Goal: Find specific page/section: Find specific page/section

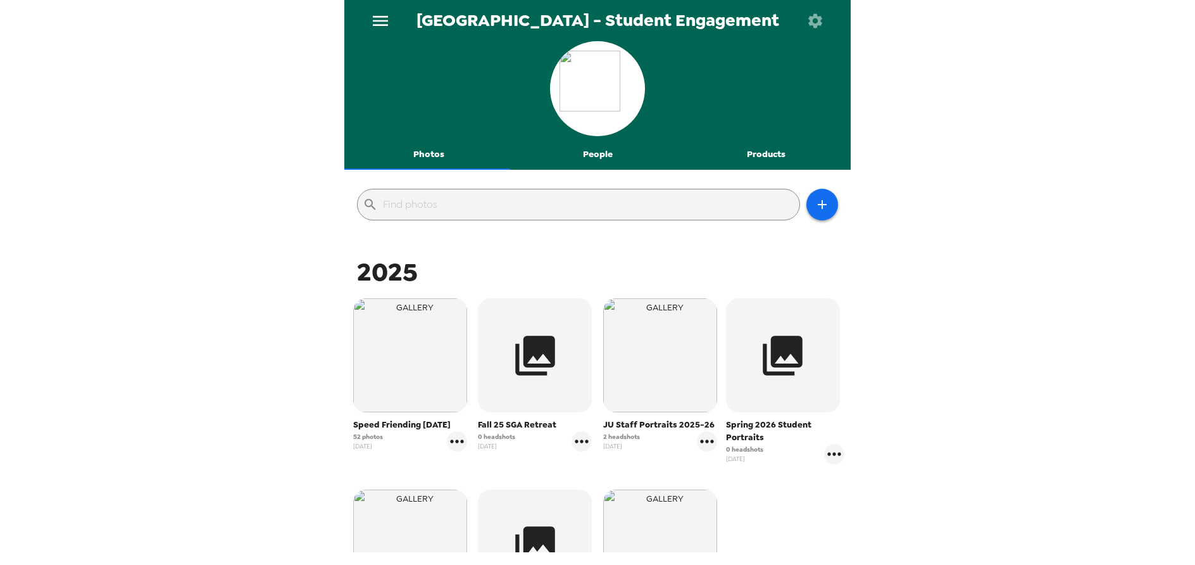
scroll to position [127, 0]
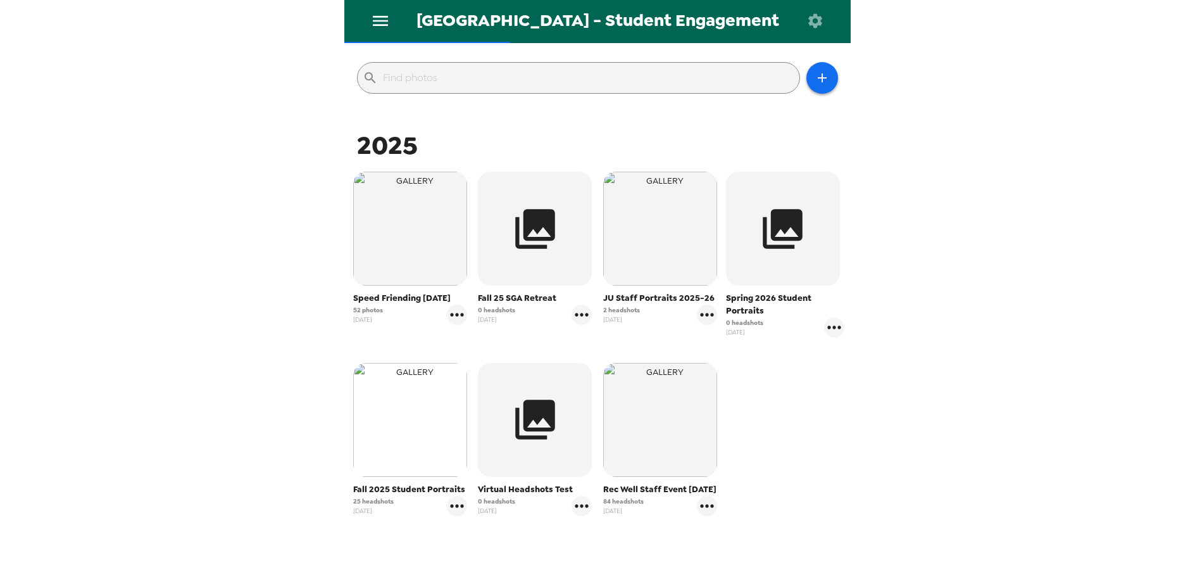
click at [401, 428] on img "button" at bounding box center [410, 420] width 114 height 114
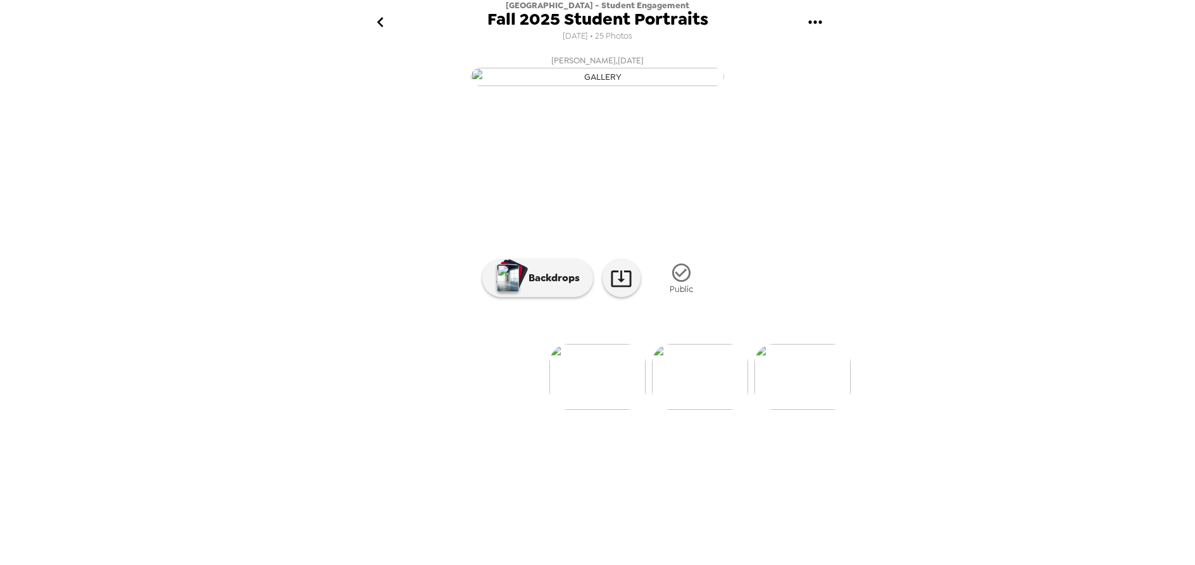
click at [582, 409] on img at bounding box center [597, 377] width 96 height 66
click at [558, 285] on p "Backdrops" at bounding box center [551, 277] width 58 height 15
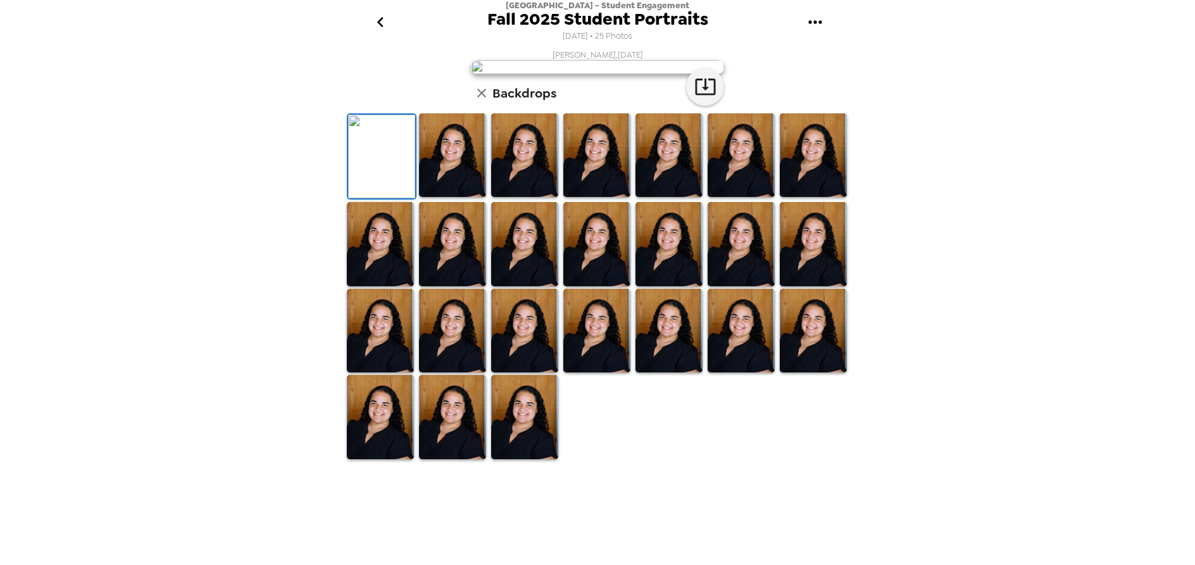
scroll to position [196, 0]
drag, startPoint x: 344, startPoint y: 259, endPoint x: 398, endPoint y: 273, distance: 55.4
click at [349, 201] on div at bounding box center [380, 156] width 72 height 89
click at [416, 201] on div at bounding box center [452, 156] width 72 height 89
click at [491, 197] on img at bounding box center [524, 155] width 67 height 84
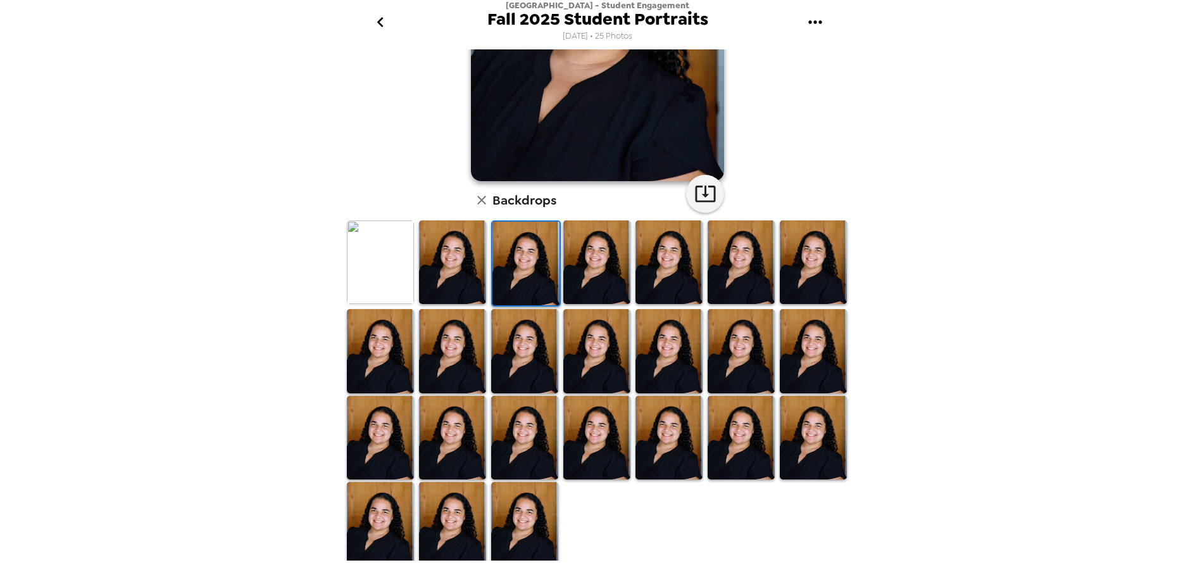
scroll to position [132, 0]
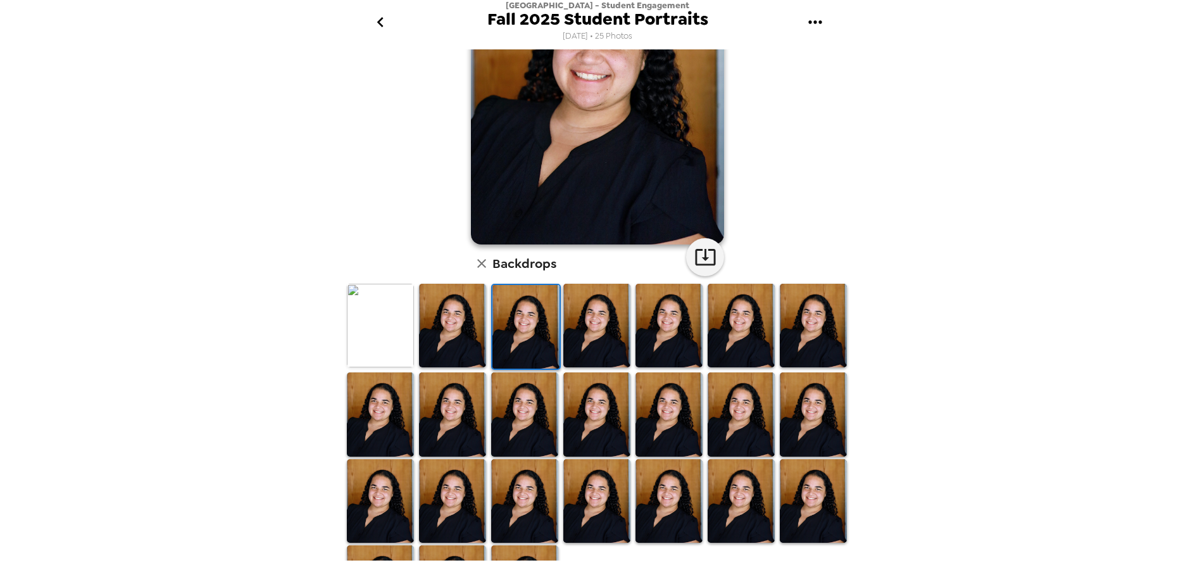
click at [532, 415] on img at bounding box center [524, 414] width 67 height 84
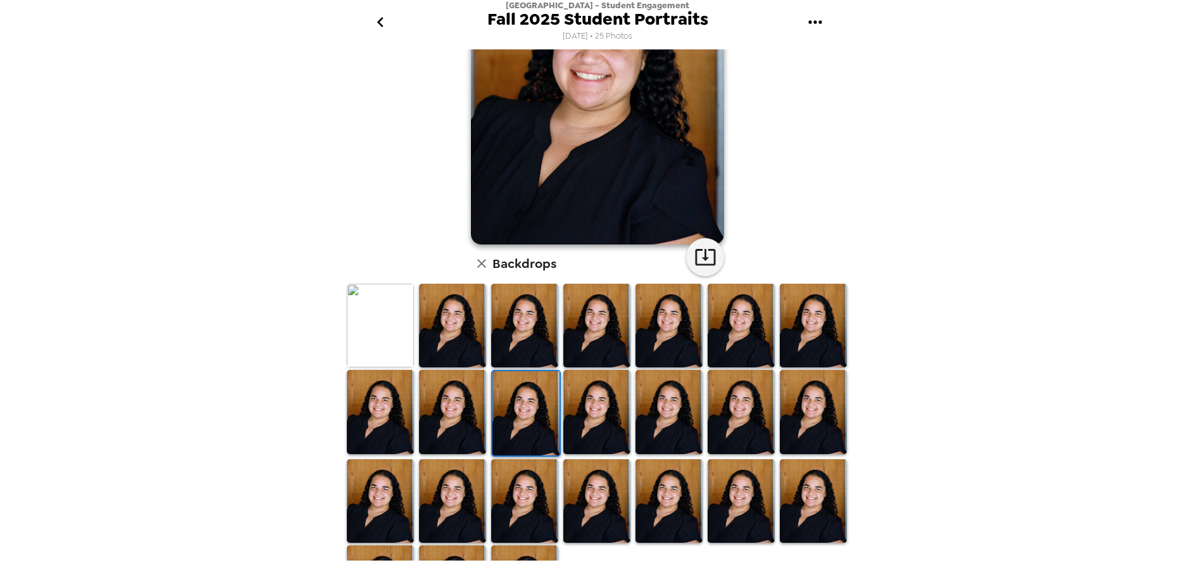
scroll to position [0, 0]
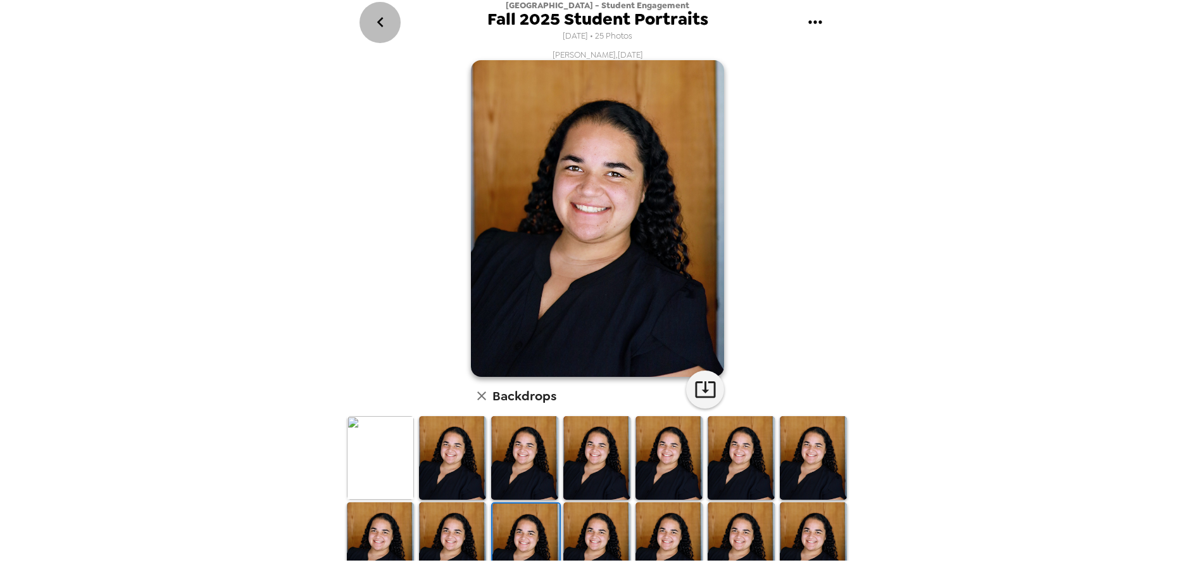
click at [378, 27] on icon "go back" at bounding box center [380, 22] width 20 height 20
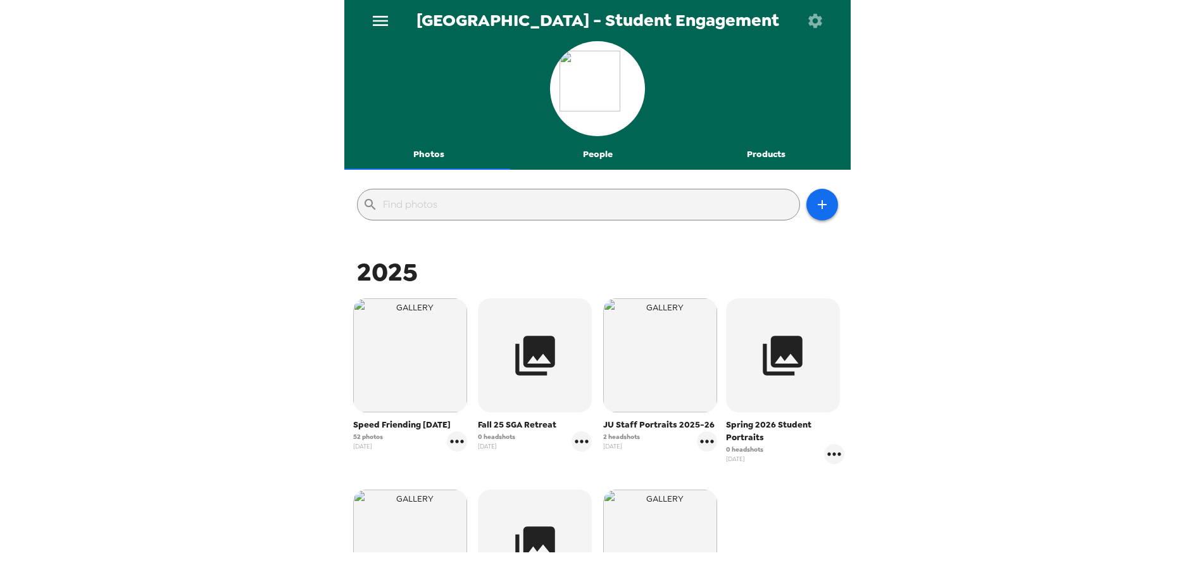
scroll to position [217, 0]
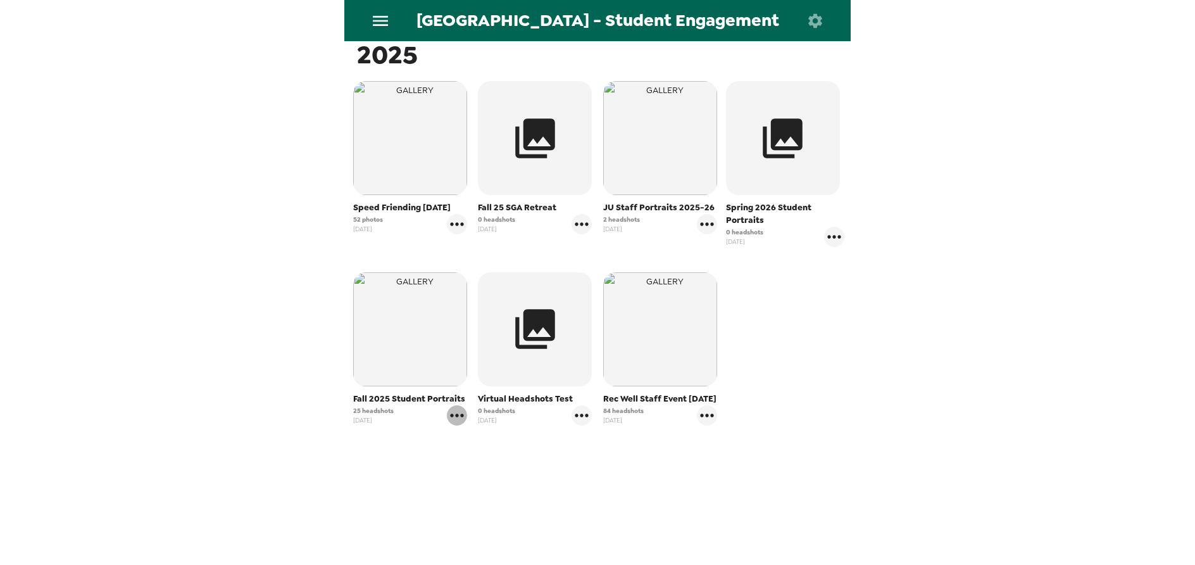
click at [456, 411] on icon "gallery menu" at bounding box center [457, 415] width 20 height 20
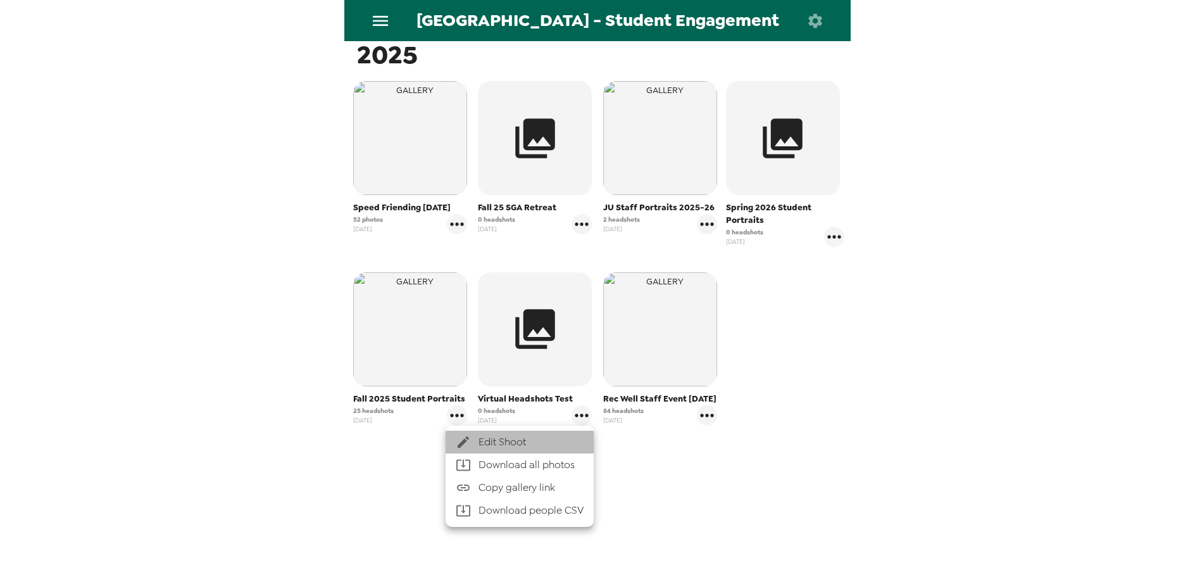
click at [482, 447] on span "Edit Shoot" at bounding box center [530, 441] width 105 height 15
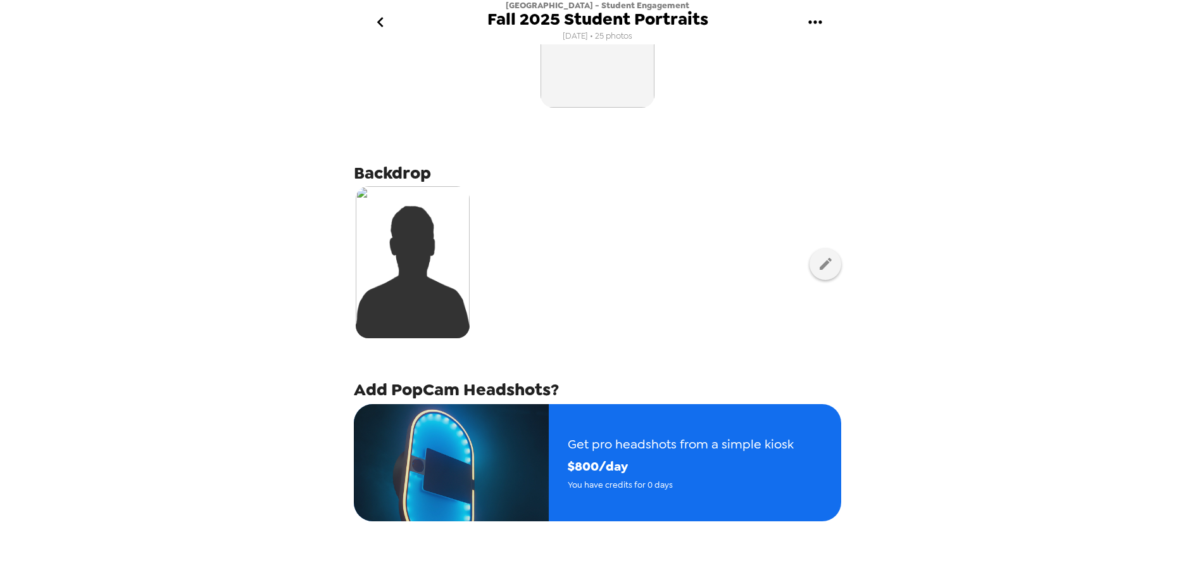
scroll to position [127, 0]
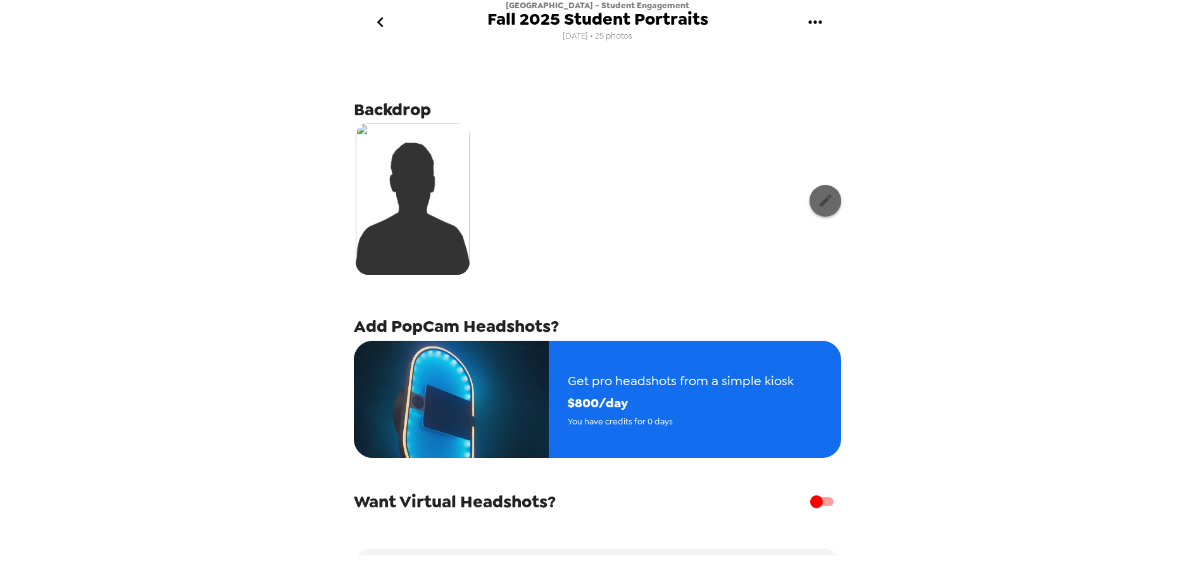
click at [818, 197] on icon "button" at bounding box center [826, 200] width 16 height 16
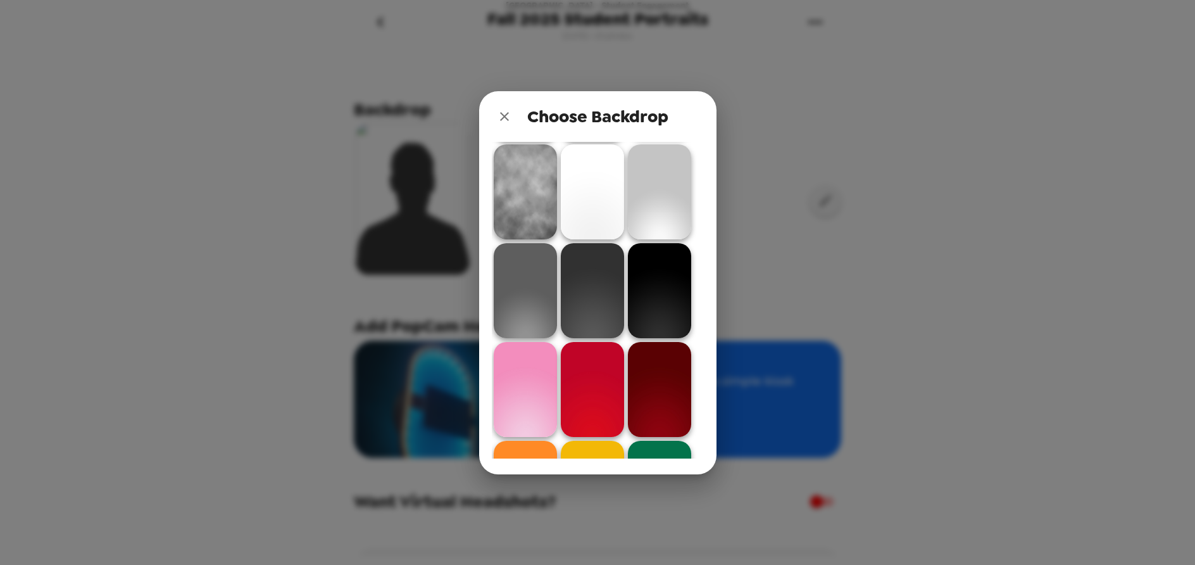
scroll to position [0, 0]
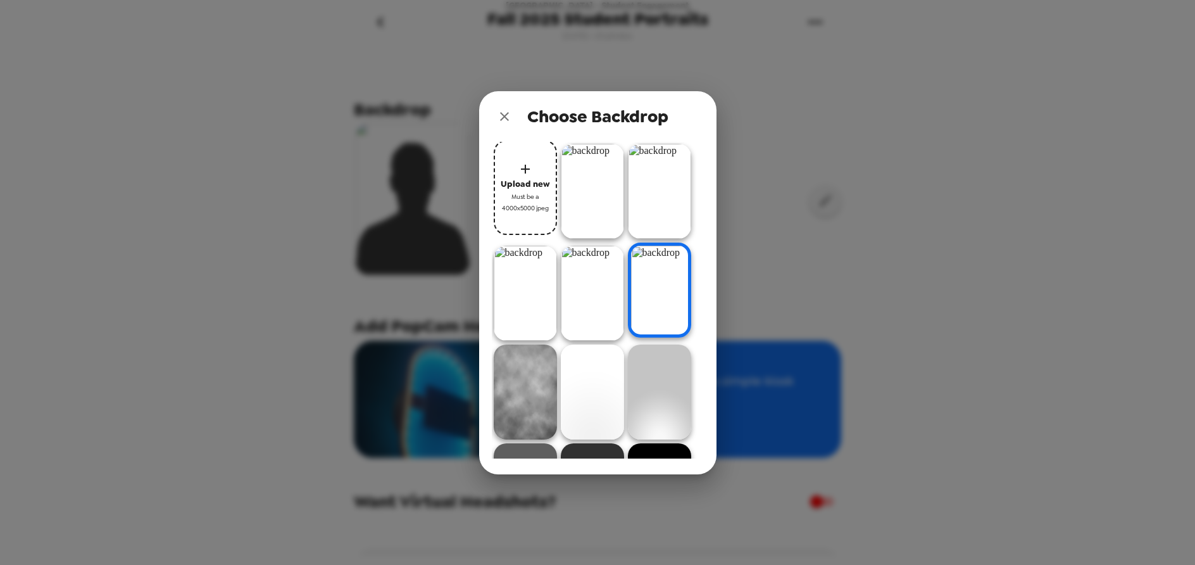
click at [499, 118] on icon "close" at bounding box center [504, 116] width 15 height 15
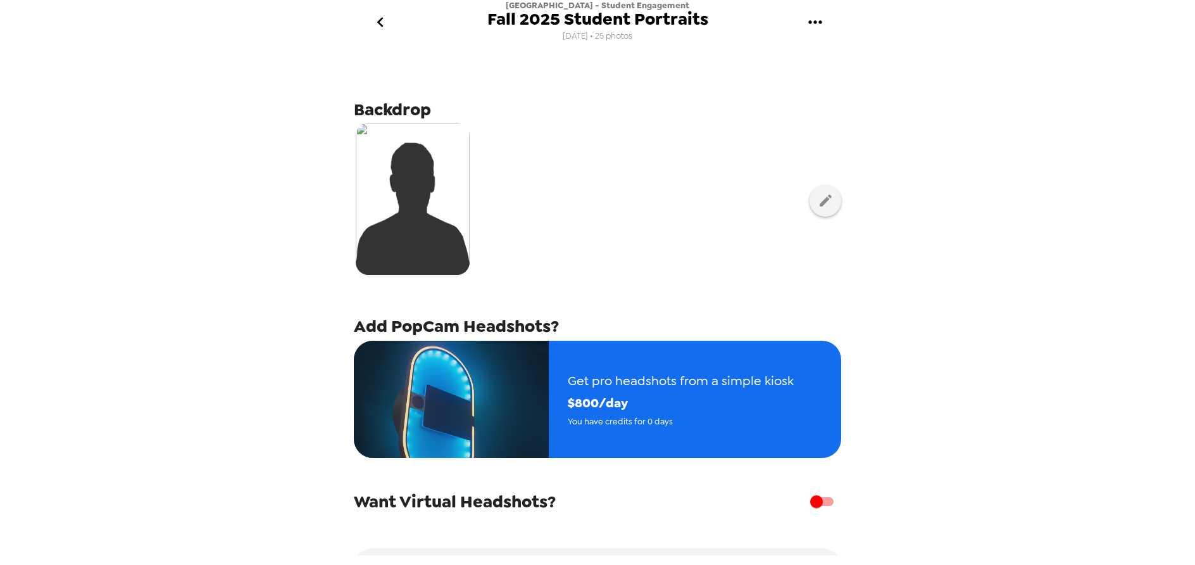
click at [272, 191] on div "Jacksonville University - Student Engagement Fall 2025 Student Portraits 8/7/25…" at bounding box center [597, 282] width 1195 height 565
click at [385, 188] on img at bounding box center [413, 199] width 114 height 152
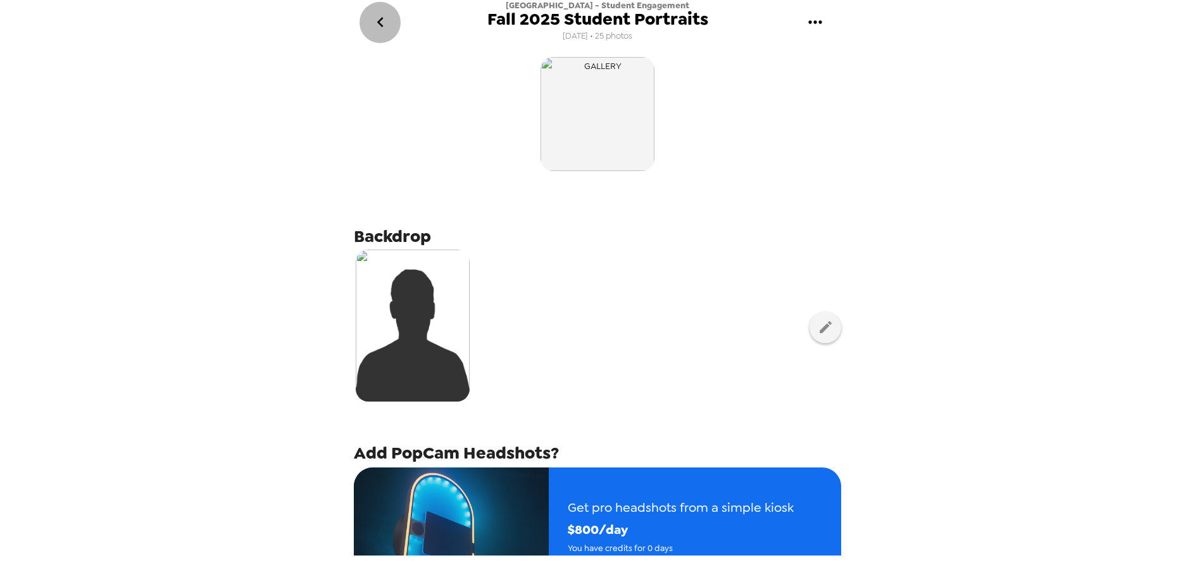
click at [385, 19] on icon "go back" at bounding box center [380, 22] width 20 height 20
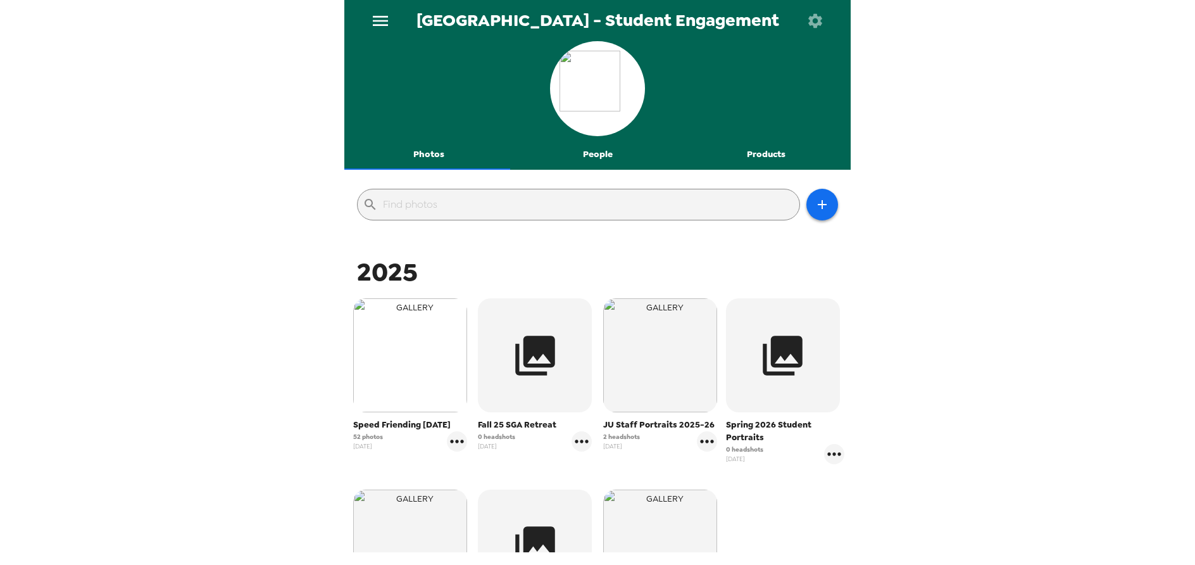
scroll to position [190, 0]
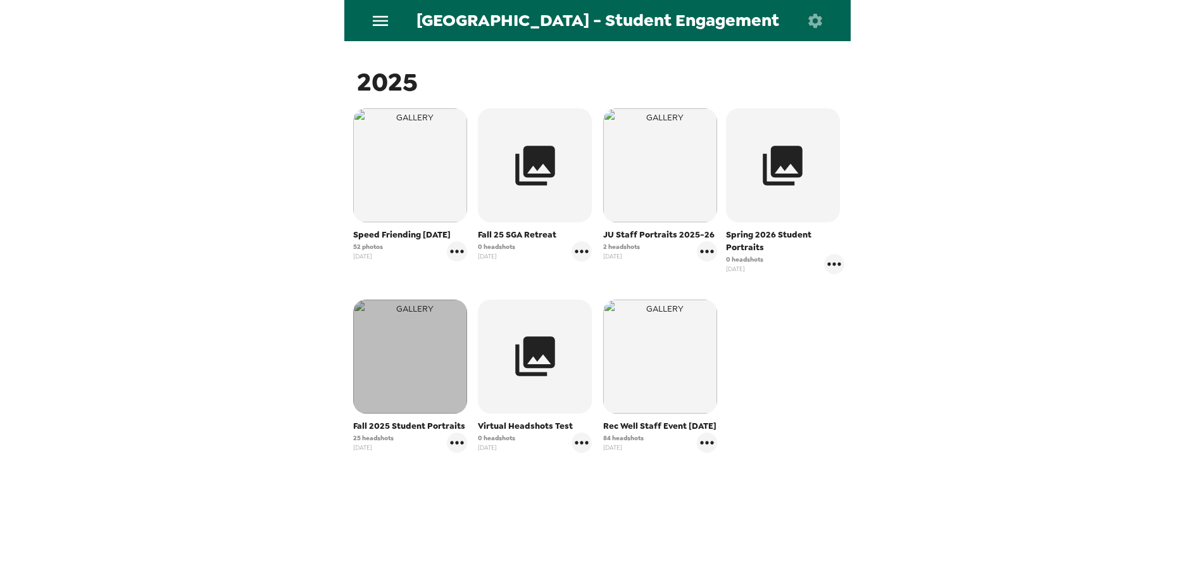
click at [403, 354] on img "button" at bounding box center [410, 356] width 114 height 114
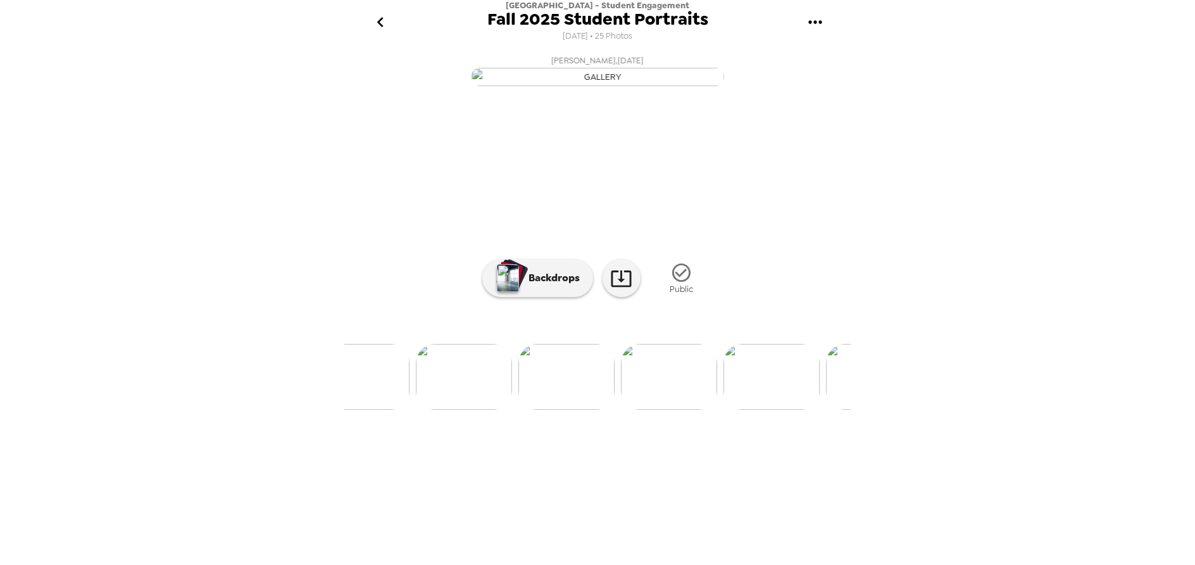
click at [689, 409] on img at bounding box center [669, 377] width 96 height 66
click at [556, 285] on p "Backdrops" at bounding box center [551, 277] width 58 height 15
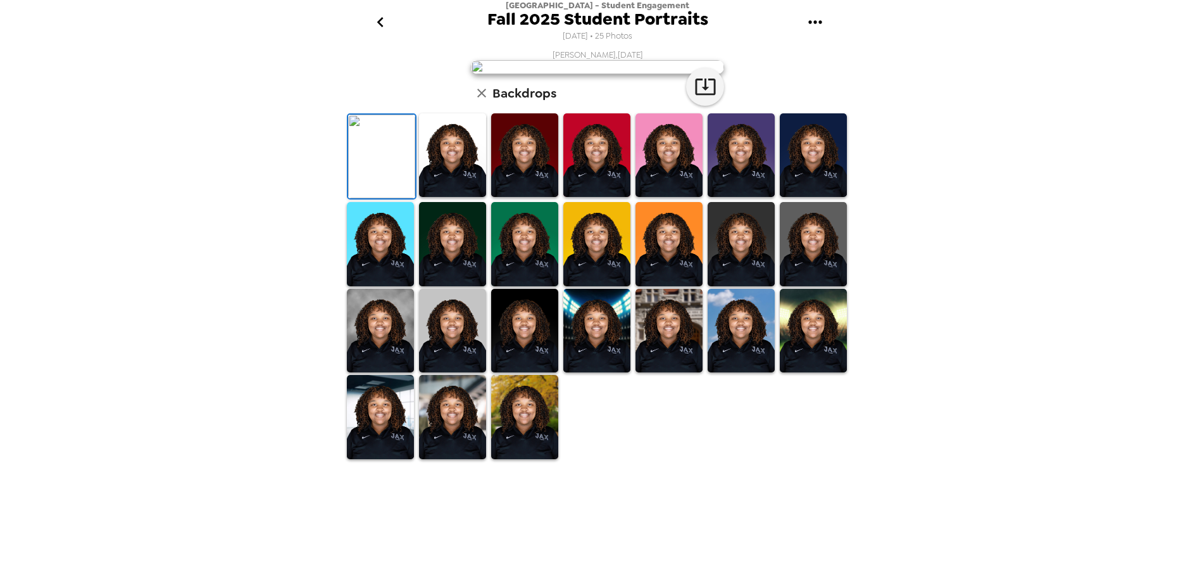
scroll to position [193, 0]
click at [394, 373] on img at bounding box center [380, 331] width 67 height 84
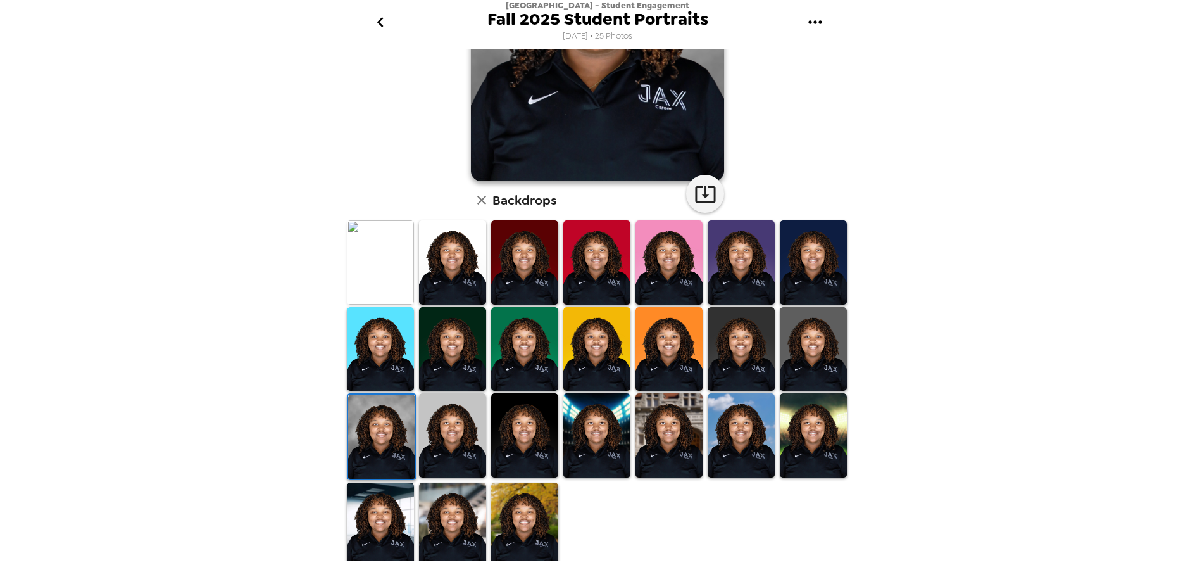
scroll to position [129, 0]
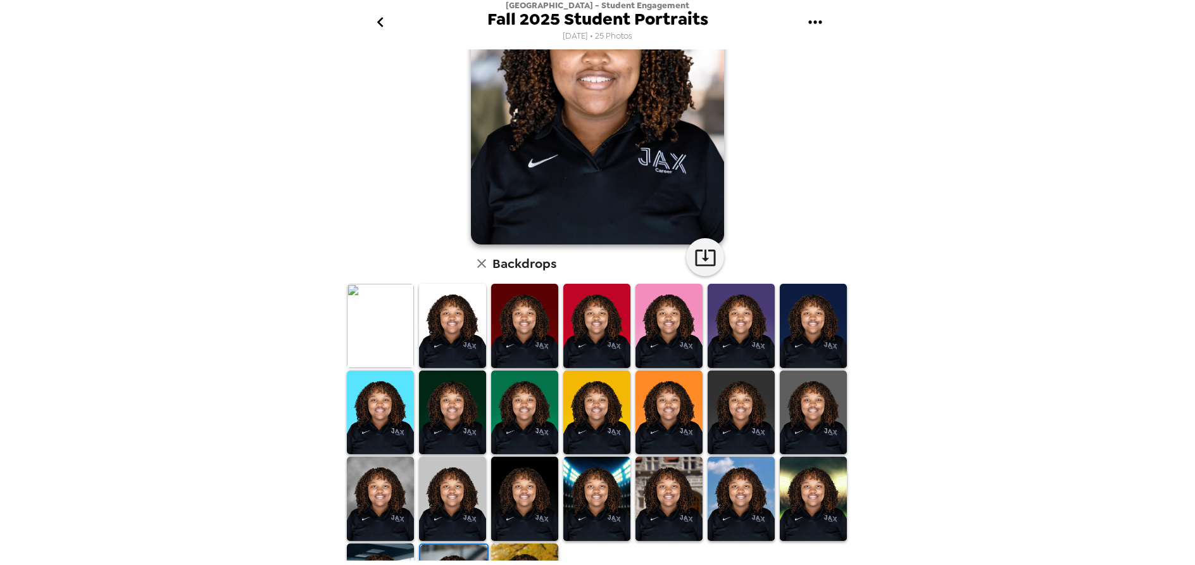
scroll to position [0, 0]
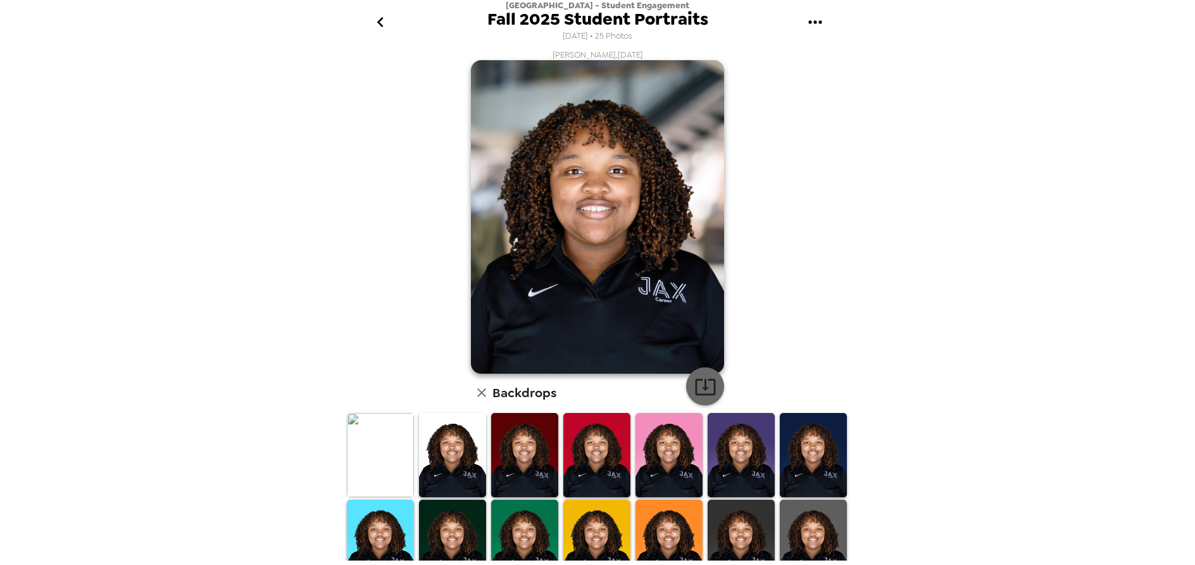
click at [697, 385] on icon "button" at bounding box center [705, 386] width 22 height 22
click at [1001, 151] on div "Jacksonville University - Student Engagement Fall 2025 Student Portraits 8/7/20…" at bounding box center [597, 282] width 1195 height 565
click at [380, 20] on icon "go back" at bounding box center [380, 22] width 6 height 10
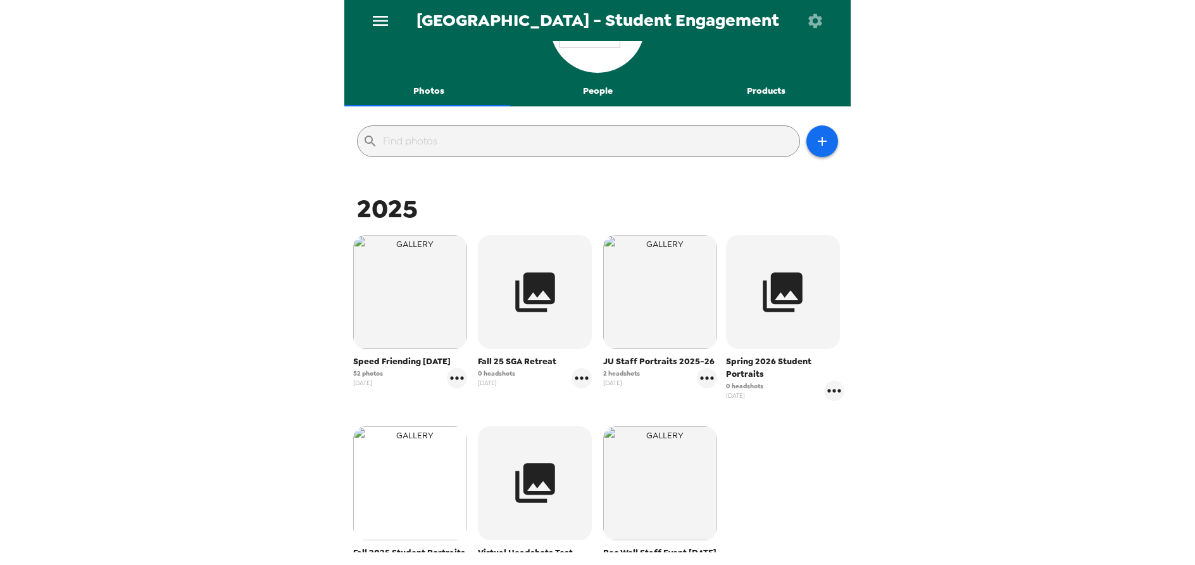
scroll to position [127, 0]
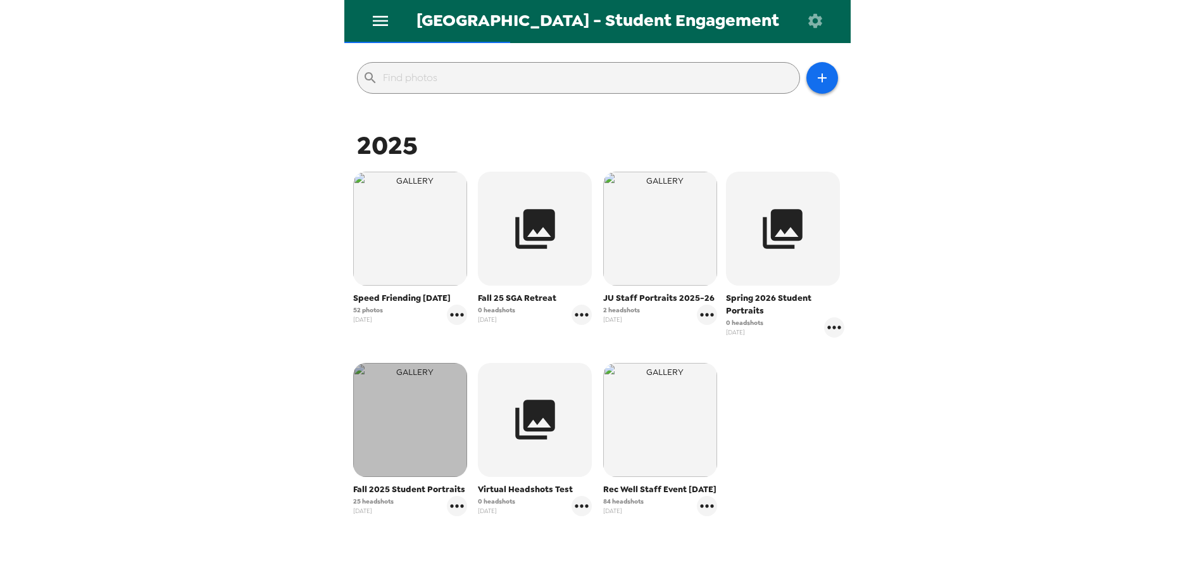
click at [388, 423] on img "button" at bounding box center [410, 420] width 114 height 114
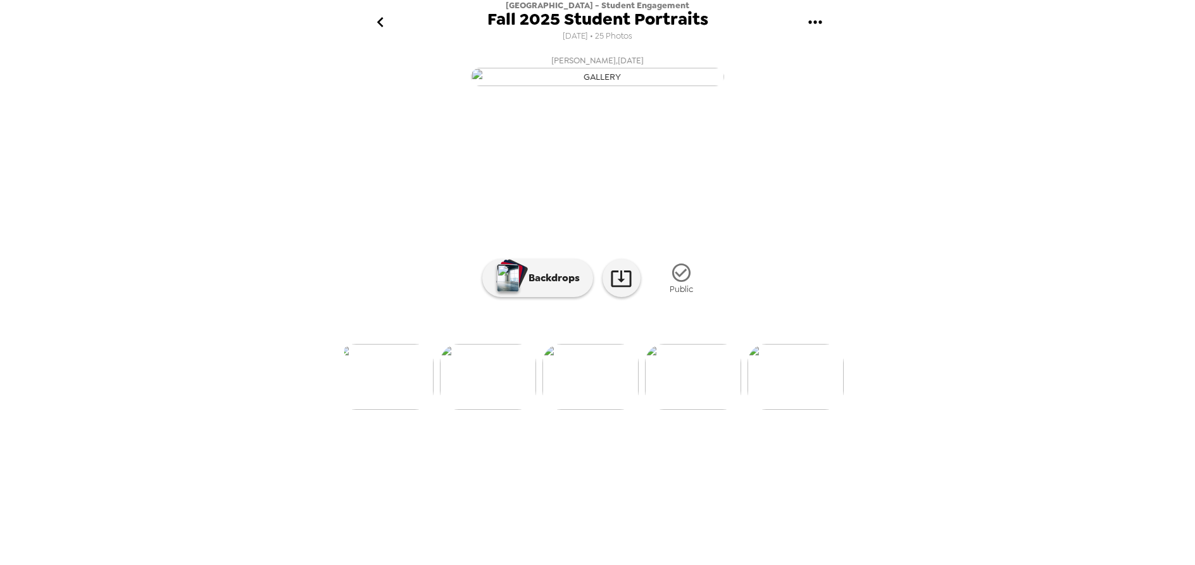
scroll to position [0, 2328]
click at [378, 25] on icon "go back" at bounding box center [380, 22] width 20 height 20
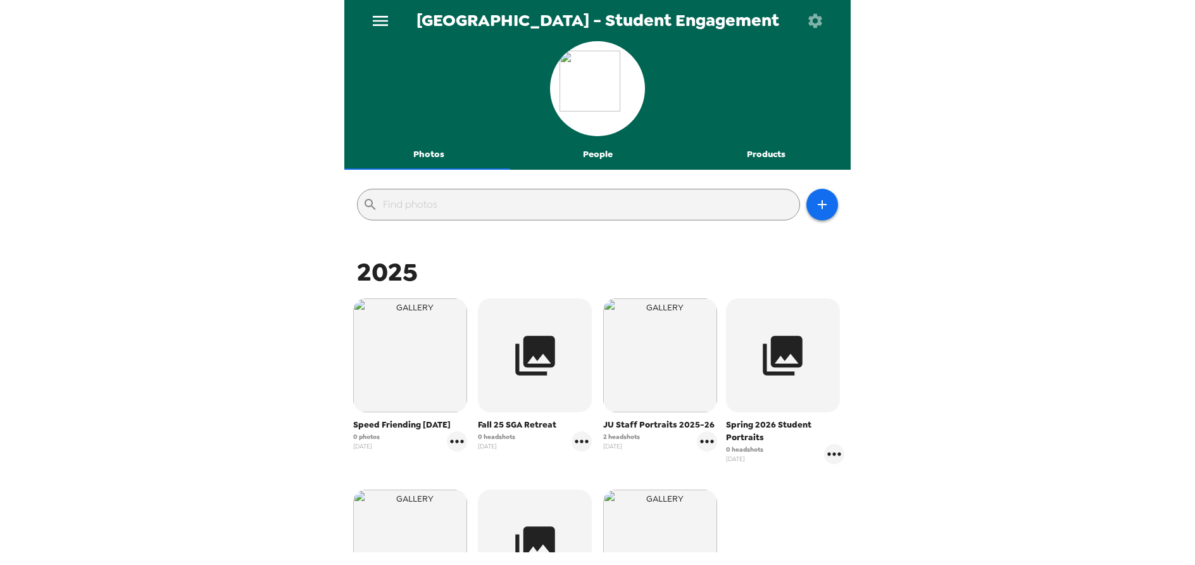
scroll to position [190, 0]
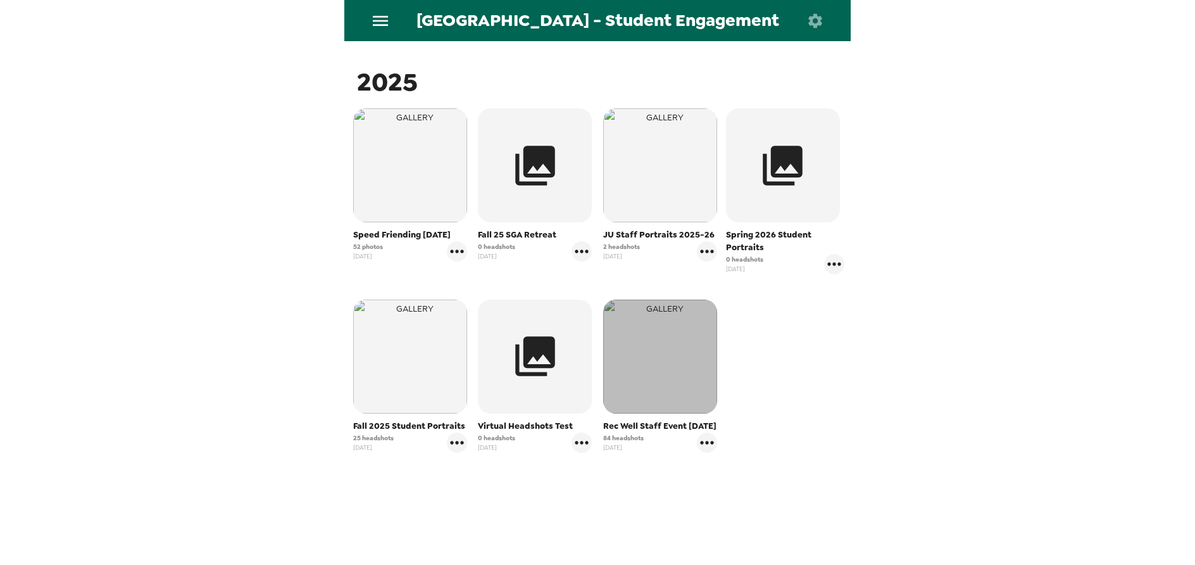
click at [634, 381] on img "button" at bounding box center [660, 356] width 114 height 114
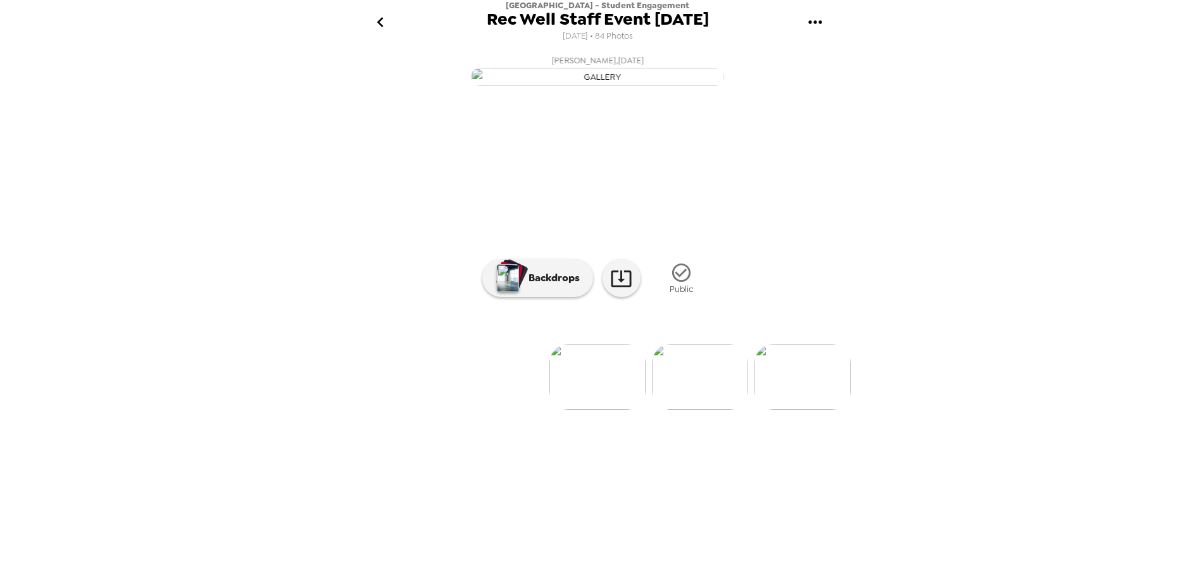
click at [697, 409] on img at bounding box center [700, 377] width 96 height 66
click at [472, 409] on img at bounding box center [459, 377] width 96 height 66
click at [384, 25] on icon "go back" at bounding box center [380, 22] width 20 height 20
